Goal: Task Accomplishment & Management: Manage account settings

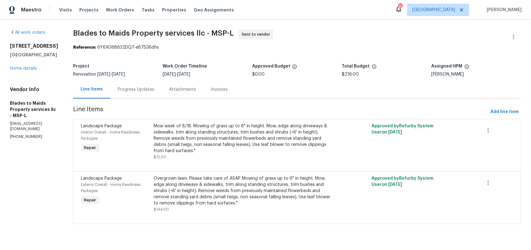
drag, startPoint x: 33, startPoint y: 150, endPoint x: 45, endPoint y: 135, distance: 19.4
click at [33, 150] on section "All work orders 5749 27th Ave S Minneapolis, MN 55417 Home details Vendor Info …" at bounding box center [34, 130] width 48 height 202
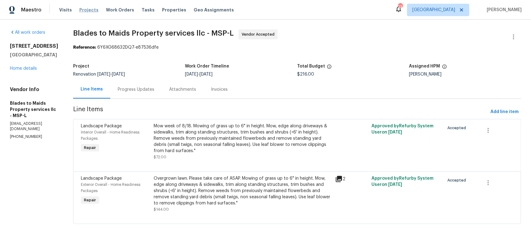
click at [89, 9] on span "Projects" at bounding box center [88, 10] width 19 height 6
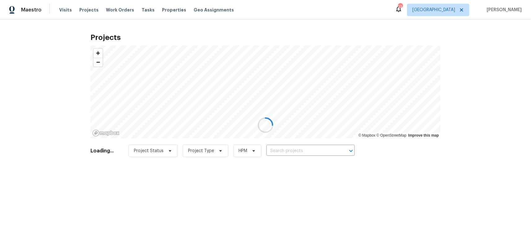
click at [286, 152] on div at bounding box center [265, 125] width 531 height 250
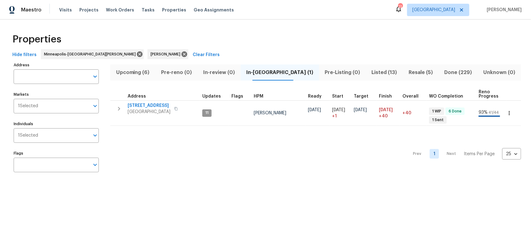
drag, startPoint x: 190, startPoint y: 161, endPoint x: 225, endPoint y: 15, distance: 149.8
click at [190, 161] on div "Prev 1 Next Items Per Page 25 25 ​" at bounding box center [315, 152] width 411 height 52
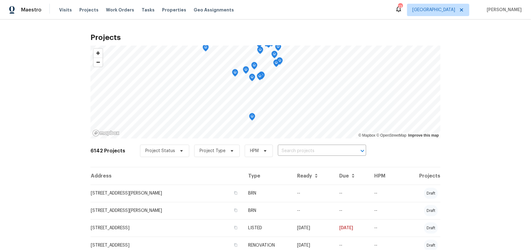
click at [73, 166] on div "Projects © Mapbox © OpenStreetMap Improve this map 6142 Projects Project Status…" at bounding box center [265, 135] width 531 height 231
click at [62, 7] on span "Visits" at bounding box center [65, 10] width 13 height 6
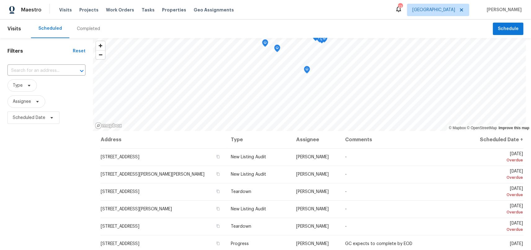
click at [71, 206] on div "Filters Reset ​ Type Assignee Scheduled Date" at bounding box center [46, 184] width 93 height 293
click at [498, 31] on span "Schedule" at bounding box center [508, 29] width 21 height 8
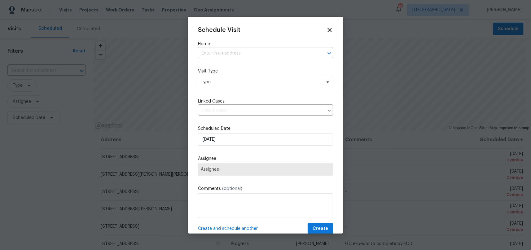
click at [229, 54] on input "text" at bounding box center [257, 54] width 118 height 10
type input "2412"
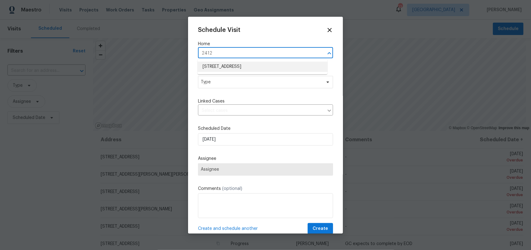
click at [231, 68] on li "2412 132nd Ave NE, Blaine, MN 55449" at bounding box center [263, 67] width 130 height 10
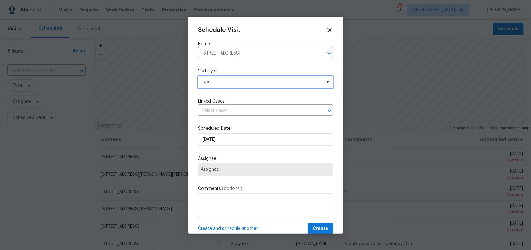
click at [226, 87] on span "Type" at bounding box center [265, 82] width 135 height 12
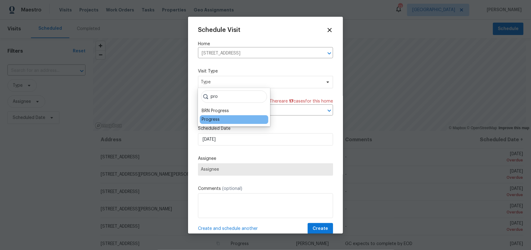
type input "pro"
click at [222, 120] on div "Progress" at bounding box center [234, 119] width 68 height 9
click at [216, 122] on div "Progress" at bounding box center [211, 120] width 18 height 6
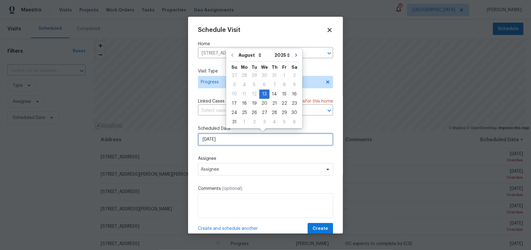
click at [232, 139] on input "8/13/2025" at bounding box center [265, 139] width 135 height 12
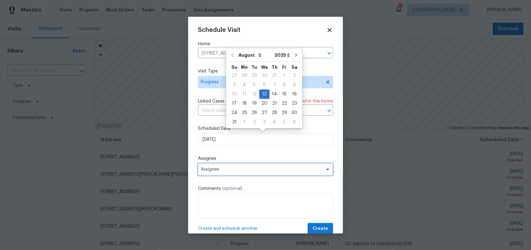
click at [230, 169] on span "Assignee" at bounding box center [261, 169] width 121 height 5
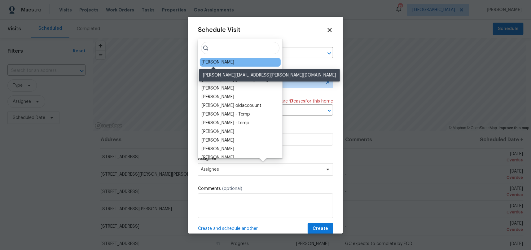
click at [220, 64] on div "[PERSON_NAME]" at bounding box center [218, 62] width 33 height 6
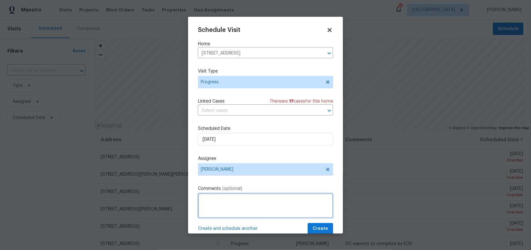
click at [234, 197] on textarea at bounding box center [265, 205] width 135 height 25
type textarea "Assess Salability ask from Michelle P"
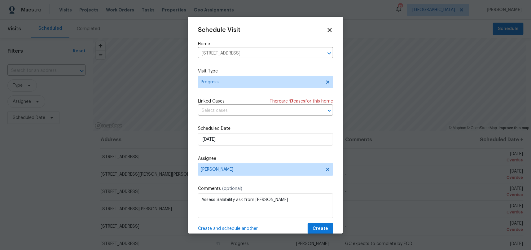
click at [332, 183] on div "Schedule Visit Home 2412 132nd Ave NE, Blaine, MN 55449 ​ Visit Type Progress L…" at bounding box center [265, 125] width 155 height 217
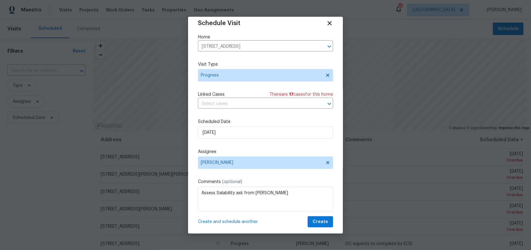
scroll to position [10, 0]
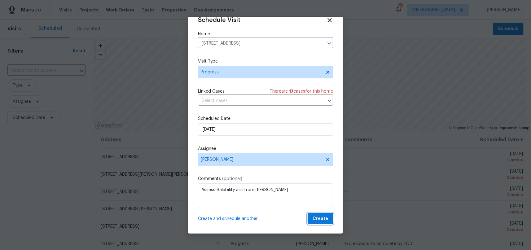
click at [317, 213] on button "Create" at bounding box center [320, 218] width 25 height 11
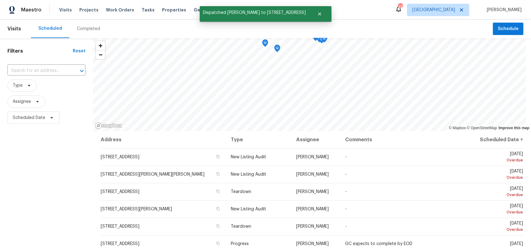
click at [62, 180] on div "Filters Reset ​ Type Assignee Scheduled Date" at bounding box center [46, 184] width 93 height 293
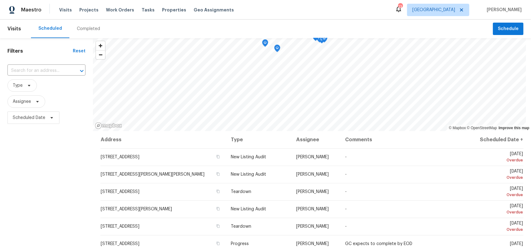
click at [45, 180] on div "Filters Reset ​ Type Assignee Scheduled Date" at bounding box center [46, 184] width 93 height 293
click at [61, 180] on div "Filters Reset ​ Type Assignee Scheduled Date" at bounding box center [46, 184] width 93 height 293
click at [57, 196] on div "Filters Reset ​ Type Assignee Scheduled Date" at bounding box center [46, 184] width 93 height 293
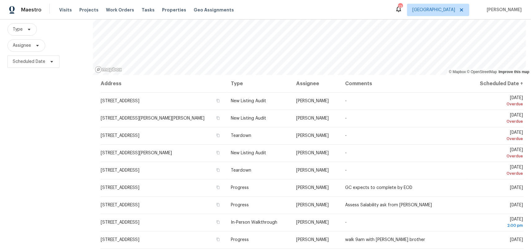
scroll to position [57, 0]
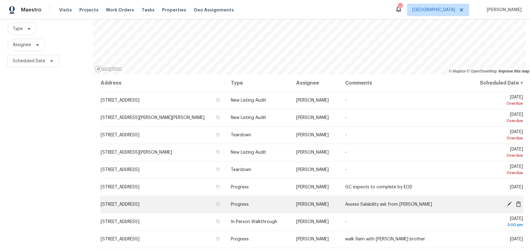
click at [139, 206] on span "2412 132nd Ave NE, Blaine, MN 55449" at bounding box center [120, 204] width 39 height 4
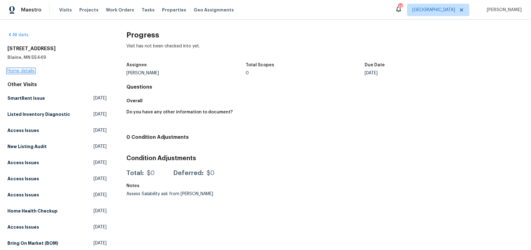
click at [27, 73] on div "2412 132nd Ave NE Blaine, MN 55449 Home details" at bounding box center [56, 60] width 99 height 29
click at [25, 73] on div "2412 132nd Ave NE Blaine, MN 55449 Home details" at bounding box center [56, 60] width 99 height 29
click at [27, 71] on link "Home details" at bounding box center [20, 71] width 27 height 4
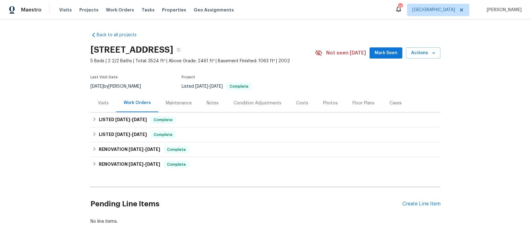
click at [60, 146] on div "Back to all projects 2412 132nd Ave NE, Blaine, MN 55449 5 Beds | 2 2/2 Baths |…" at bounding box center [265, 135] width 531 height 231
click at [362, 105] on div "Floor Plans" at bounding box center [364, 103] width 22 height 6
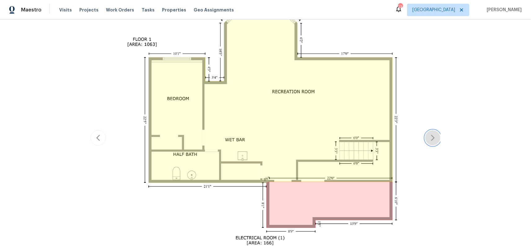
click at [431, 134] on button "button" at bounding box center [432, 137] width 15 height 15
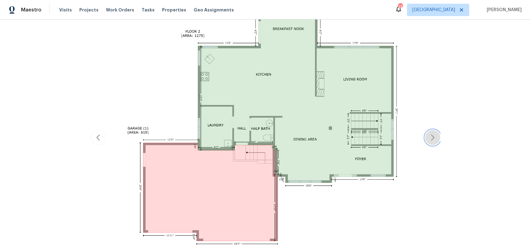
click at [433, 138] on icon "button" at bounding box center [432, 137] width 7 height 7
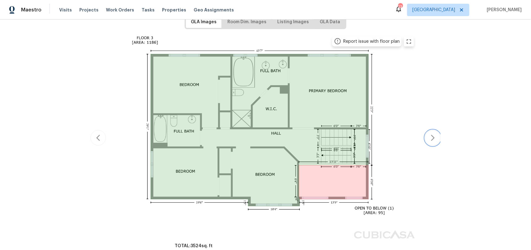
click at [433, 138] on icon "button" at bounding box center [432, 137] width 7 height 7
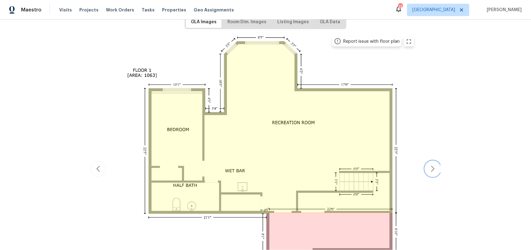
scroll to position [136, 0]
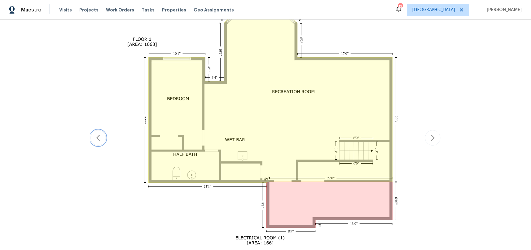
click at [95, 139] on icon "button" at bounding box center [98, 137] width 7 height 7
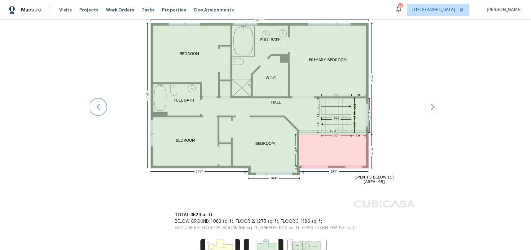
scroll to position [105, 0]
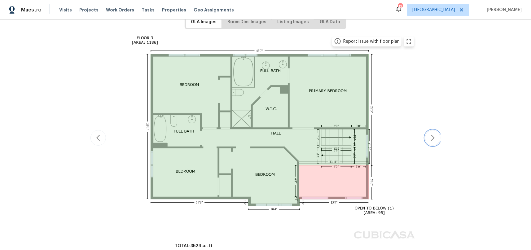
click at [429, 136] on icon "button" at bounding box center [432, 137] width 7 height 7
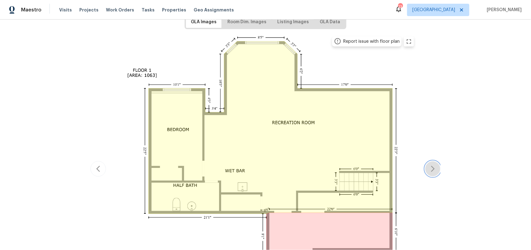
click at [431, 172] on icon "button" at bounding box center [432, 168] width 7 height 7
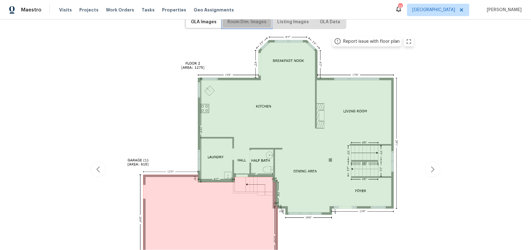
click at [246, 21] on span "Room Dim. Images" at bounding box center [246, 22] width 39 height 8
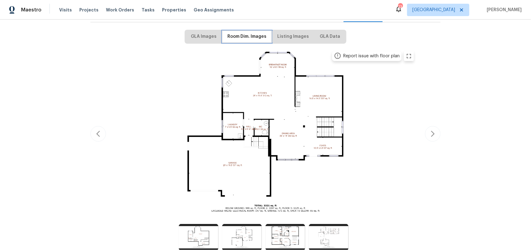
scroll to position [84, 0]
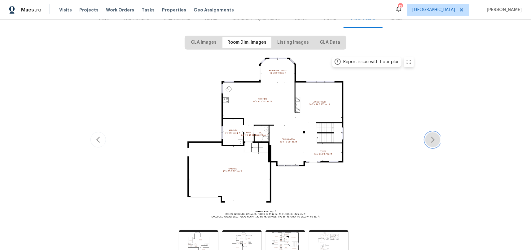
click at [432, 137] on icon "button" at bounding box center [432, 139] width 7 height 7
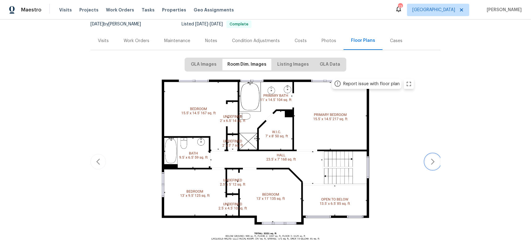
scroll to position [64, 0]
